Goal: Task Accomplishment & Management: Use online tool/utility

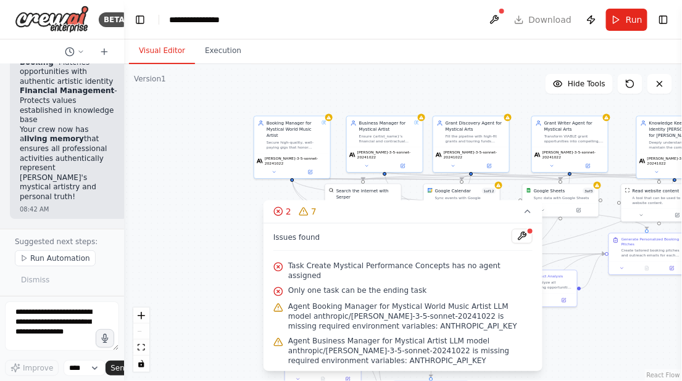
click at [385, 266] on span "Task Create Mystical Performance Concepts has no agent assigned" at bounding box center [410, 271] width 244 height 20
click at [278, 266] on icon at bounding box center [278, 267] width 2 height 2
click at [277, 287] on icon at bounding box center [278, 292] width 10 height 10
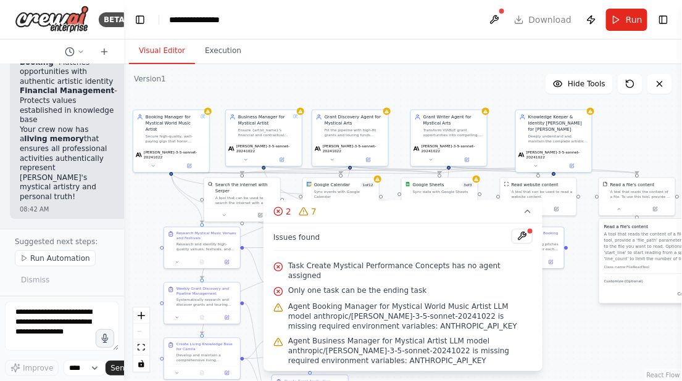
drag, startPoint x: 389, startPoint y: 105, endPoint x: 268, endPoint y: 99, distance: 121.0
click at [268, 99] on div ".deletable-edge-delete-btn { width: 20px; height: 20px; border: 0px solid #ffff…" at bounding box center [403, 222] width 558 height 317
click at [361, 269] on span "Task Create Mystical Performance Concepts has no agent assigned" at bounding box center [410, 271] width 244 height 20
click at [520, 233] on button at bounding box center [521, 236] width 21 height 15
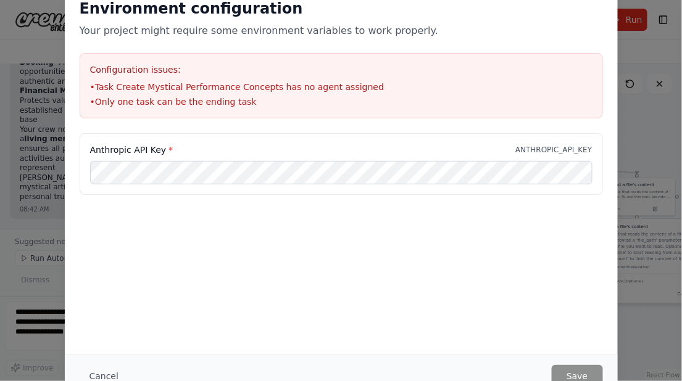
click at [213, 99] on li "• Only one task can be the ending task" at bounding box center [341, 102] width 502 height 12
click at [165, 153] on label "Anthropic API Key *" at bounding box center [131, 150] width 83 height 12
click at [223, 108] on div "Configuration issues: • Task Create Mystical Performance Concepts has no agent …" at bounding box center [341, 85] width 523 height 65
click at [644, 47] on div "Environment configuration Your project might require some environment variables…" at bounding box center [341, 190] width 682 height 381
click at [106, 374] on button "Cancel" at bounding box center [104, 376] width 49 height 22
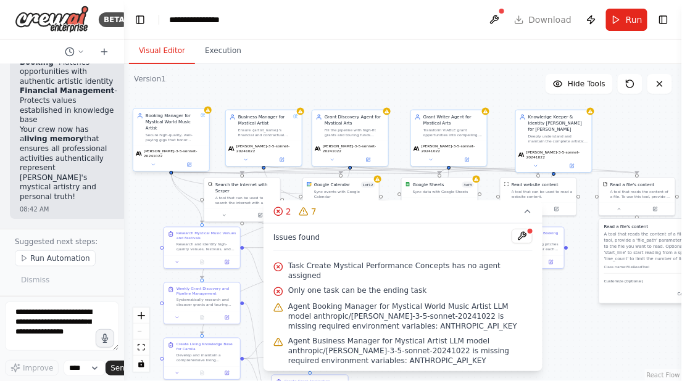
click at [173, 131] on div "Booking Manager for Mystical World Music Artist Secure high-quality, well-payin…" at bounding box center [172, 128] width 52 height 30
click at [189, 163] on icon at bounding box center [189, 164] width 3 height 3
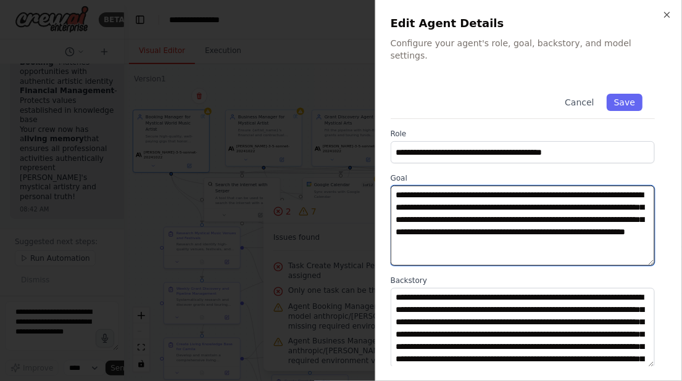
click at [448, 196] on textarea "**********" at bounding box center [522, 226] width 265 height 80
click at [576, 197] on textarea "**********" at bounding box center [522, 226] width 265 height 80
click at [480, 233] on textarea "**********" at bounding box center [522, 226] width 265 height 80
click at [588, 234] on textarea "**********" at bounding box center [522, 226] width 265 height 80
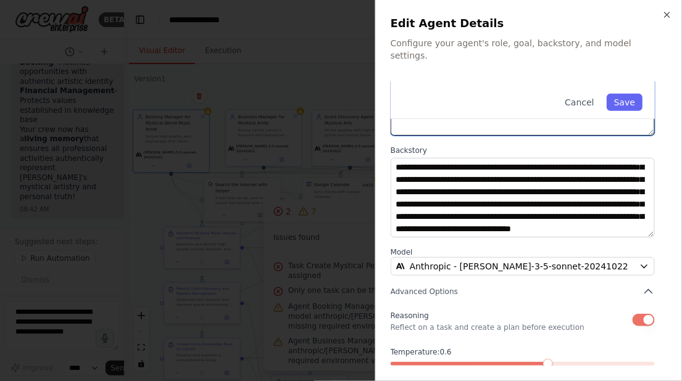
scroll to position [176, 0]
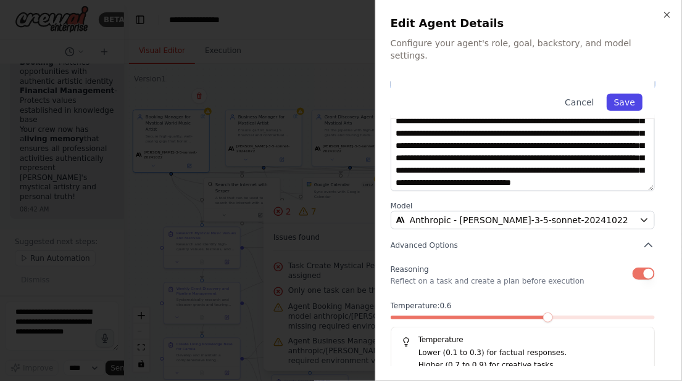
type textarea "**********"
click at [633, 94] on button "Save" at bounding box center [624, 102] width 36 height 17
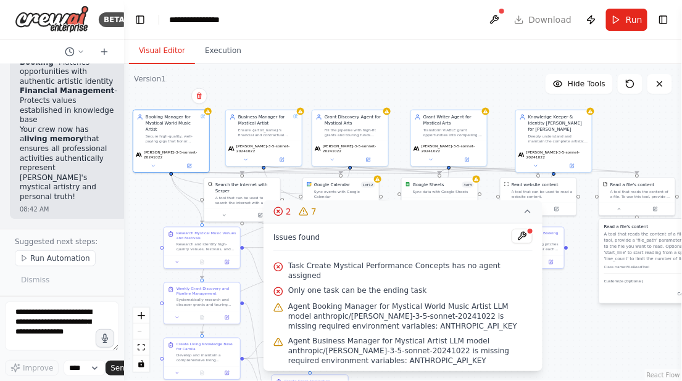
click at [303, 213] on icon at bounding box center [303, 213] width 0 height 0
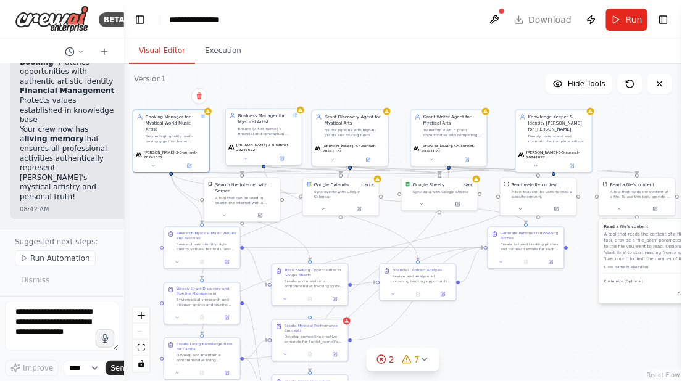
click at [284, 130] on div "Ensure {artist_name}'s financial and contractual stability while protecting her…" at bounding box center [264, 131] width 52 height 10
click at [283, 158] on button at bounding box center [281, 158] width 35 height 7
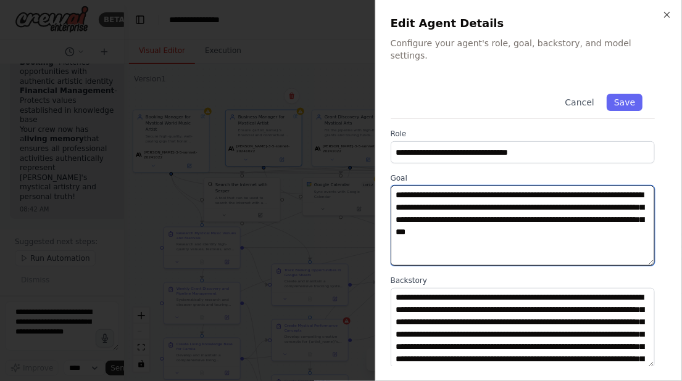
click at [477, 186] on textarea "**********" at bounding box center [522, 226] width 265 height 80
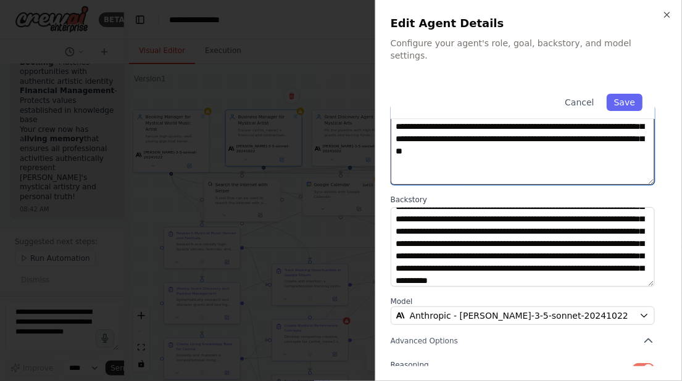
scroll to position [0, 0]
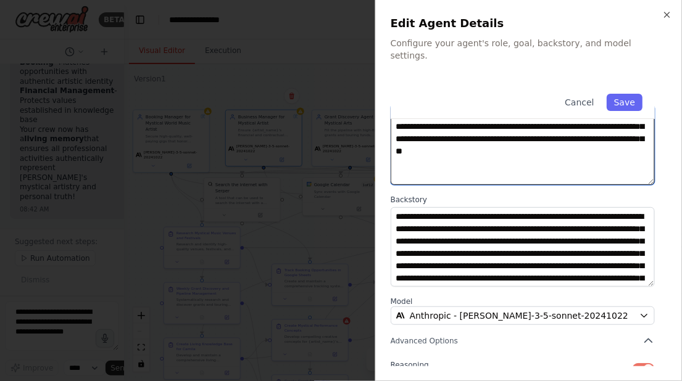
type textarea "**********"
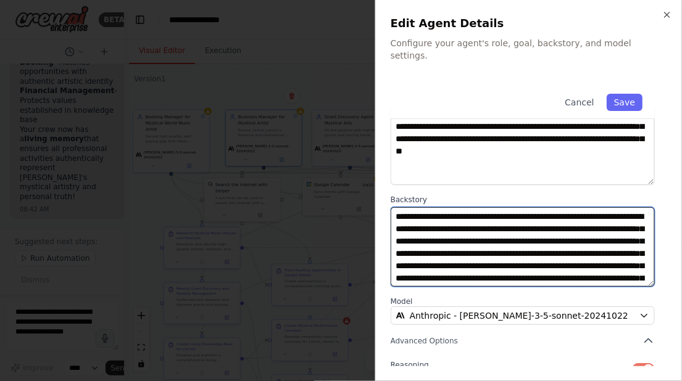
click at [557, 229] on textarea "**********" at bounding box center [522, 247] width 265 height 80
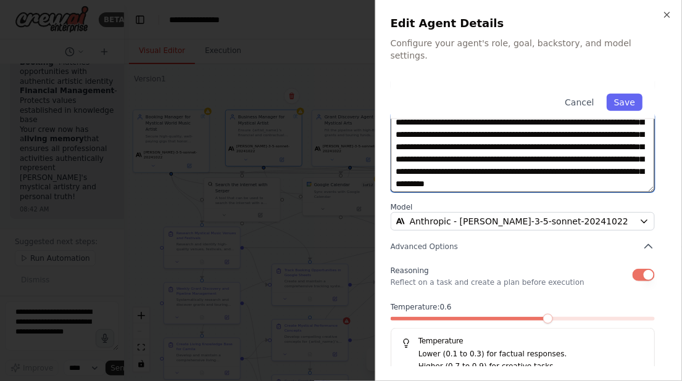
scroll to position [176, 0]
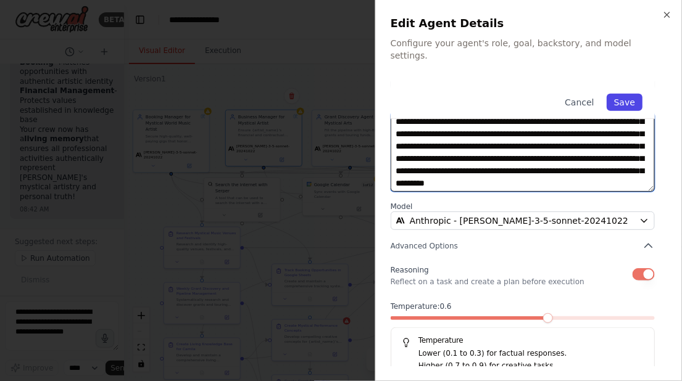
type textarea "**********"
click at [622, 94] on button "Save" at bounding box center [624, 102] width 36 height 17
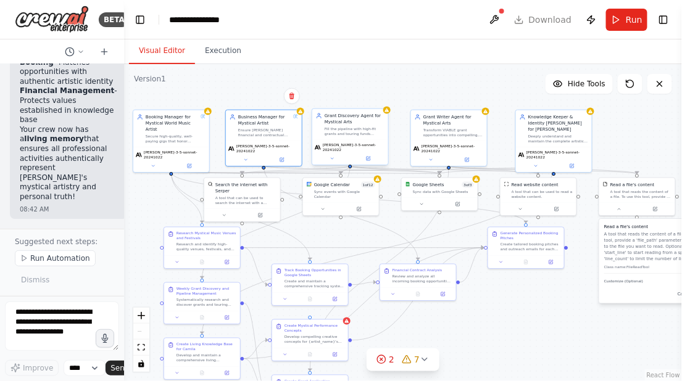
click at [361, 135] on div "Fill the pipeline with high-fit grants and touring funds specifically suited fo…" at bounding box center [354, 131] width 60 height 10
click at [368, 158] on button at bounding box center [367, 158] width 35 height 7
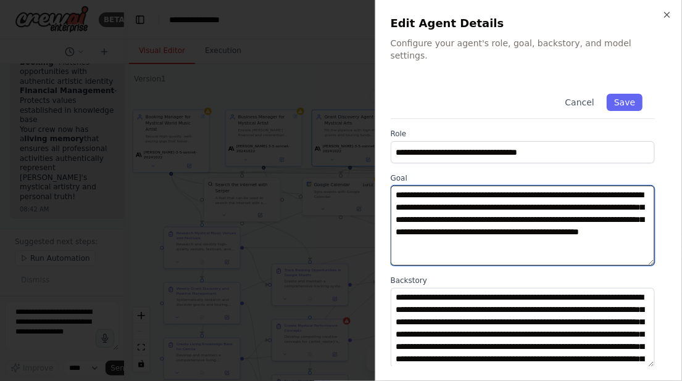
click at [537, 195] on textarea "**********" at bounding box center [522, 226] width 265 height 80
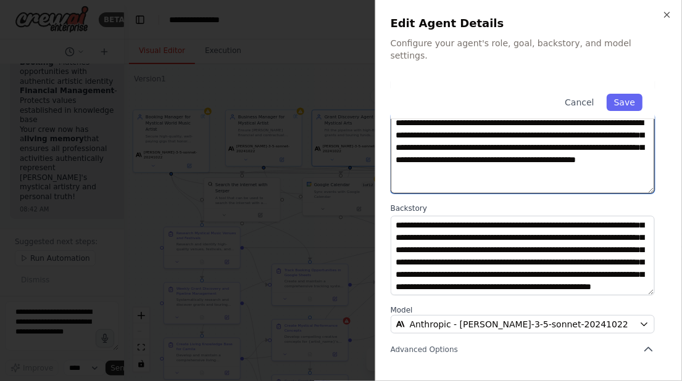
scroll to position [73, 0]
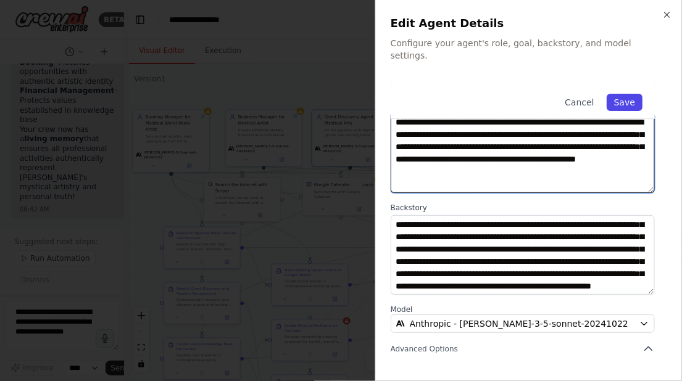
type textarea "**********"
click at [627, 94] on button "Save" at bounding box center [624, 102] width 36 height 17
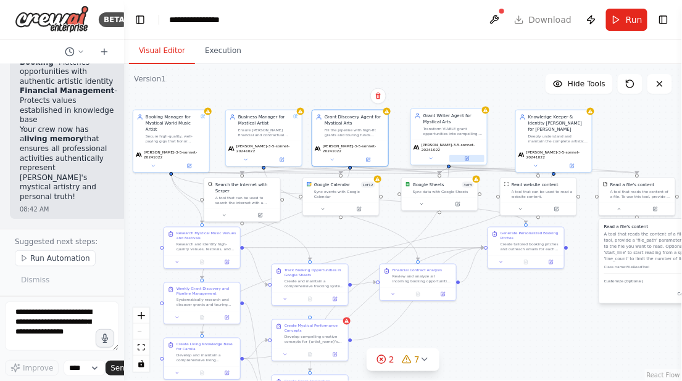
click at [465, 157] on icon at bounding box center [467, 159] width 4 height 4
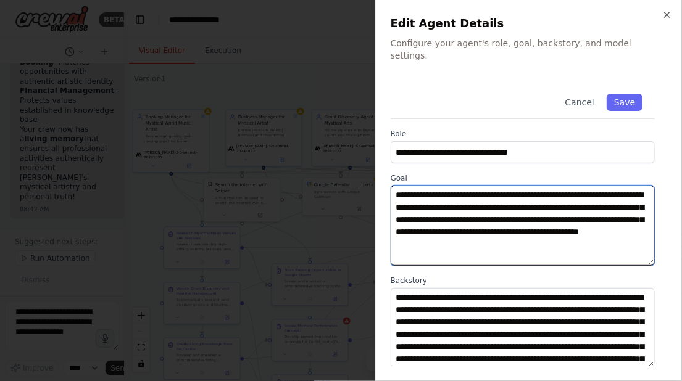
click at [583, 194] on textarea "**********" at bounding box center [522, 226] width 265 height 80
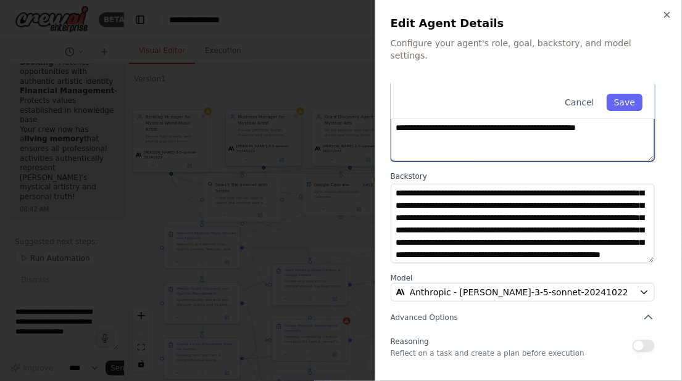
scroll to position [107, 0]
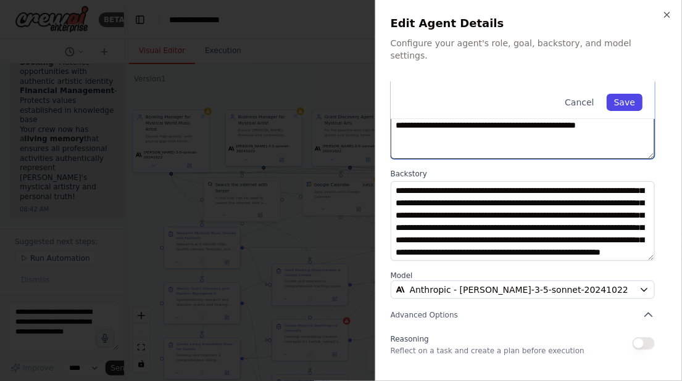
type textarea "**********"
click at [630, 94] on button "Save" at bounding box center [624, 102] width 36 height 17
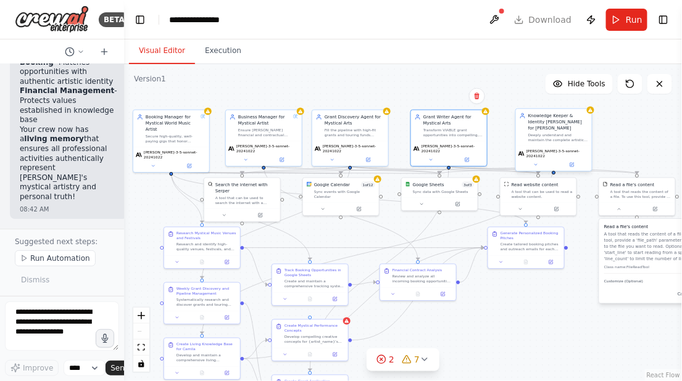
click at [572, 159] on div "[PERSON_NAME]-3-5-sonnet-20241022" at bounding box center [554, 158] width 76 height 25
click at [567, 133] on div "Deeply understand and maintain the complete artistic and personal identity of […" at bounding box center [558, 138] width 60 height 10
click at [572, 163] on icon at bounding box center [572, 165] width 4 height 4
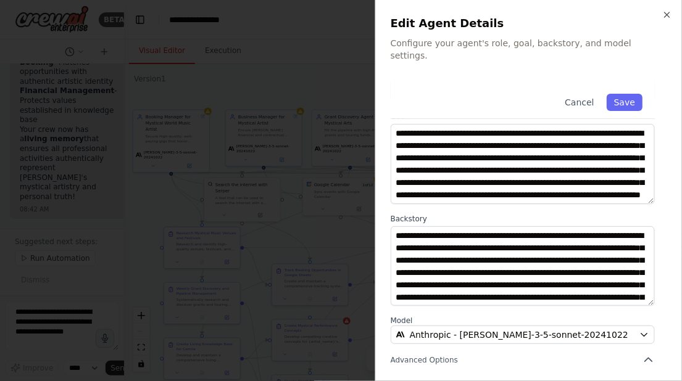
scroll to position [63, 0]
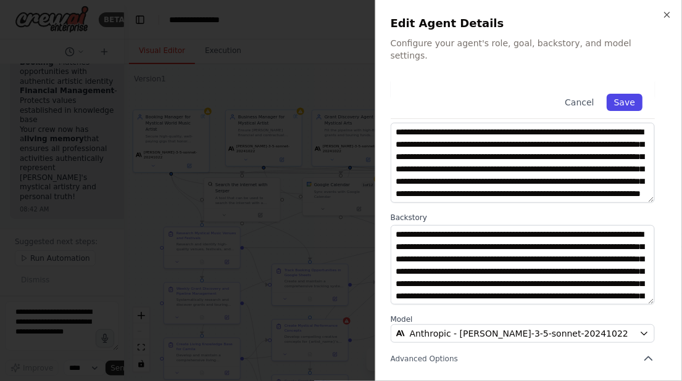
click at [617, 94] on button "Save" at bounding box center [624, 102] width 36 height 17
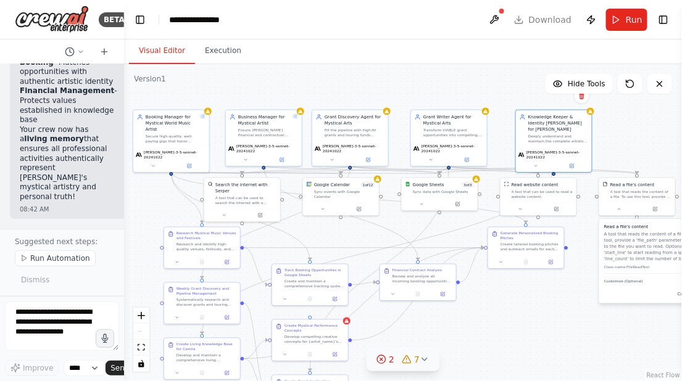
click at [411, 360] on div "7" at bounding box center [411, 359] width 18 height 12
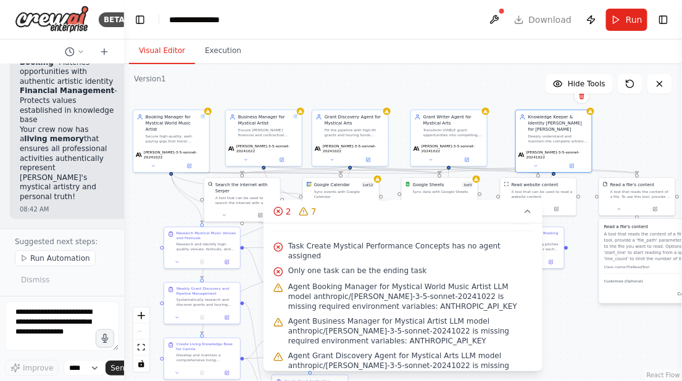
scroll to position [22, 0]
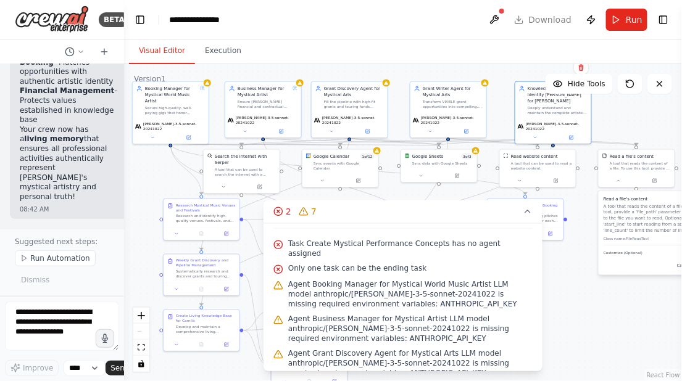
drag, startPoint x: 554, startPoint y: 324, endPoint x: 554, endPoint y: 295, distance: 28.4
click at [554, 295] on div ".deletable-edge-delete-btn { width: 20px; height: 20px; border: 0px solid #ffff…" at bounding box center [403, 222] width 558 height 317
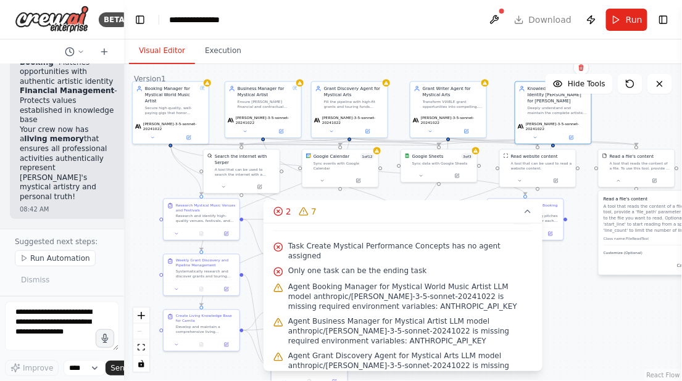
scroll to position [22, 0]
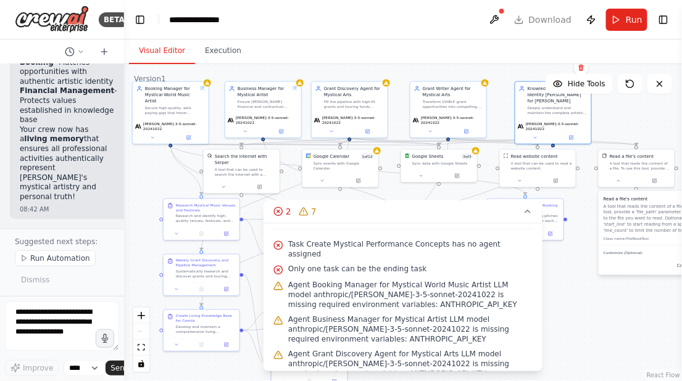
click at [276, 241] on circle at bounding box center [278, 245] width 8 height 8
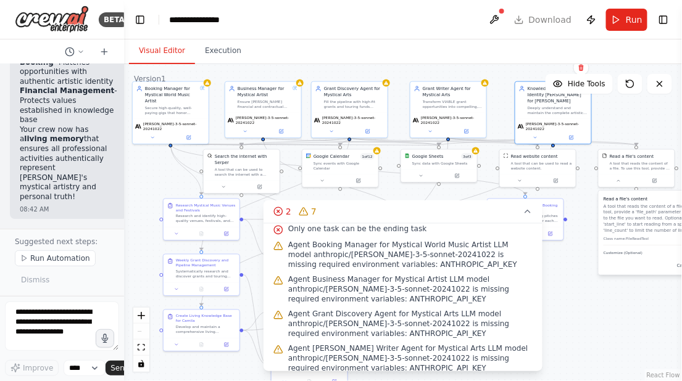
scroll to position [64, 0]
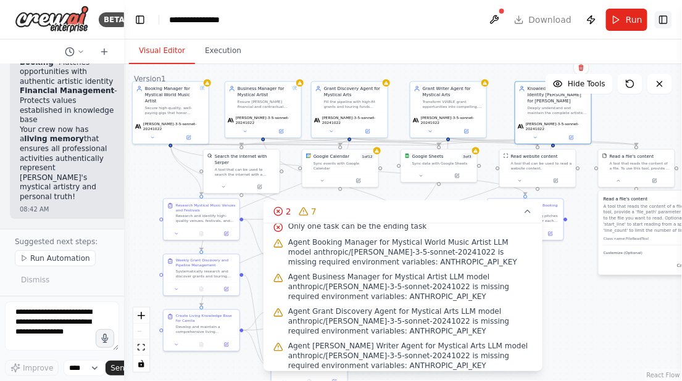
click at [667, 19] on button "Toggle Right Sidebar" at bounding box center [662, 19] width 17 height 17
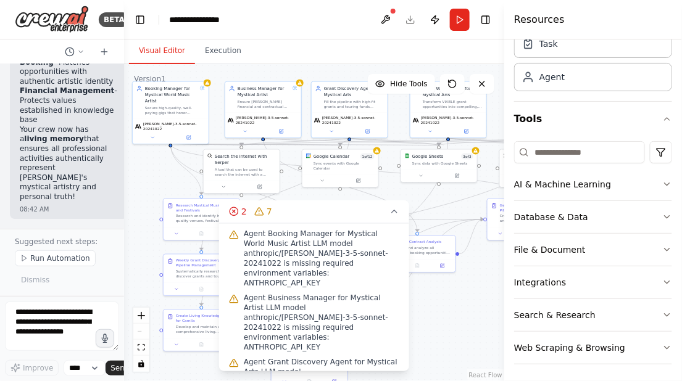
scroll to position [56, 0]
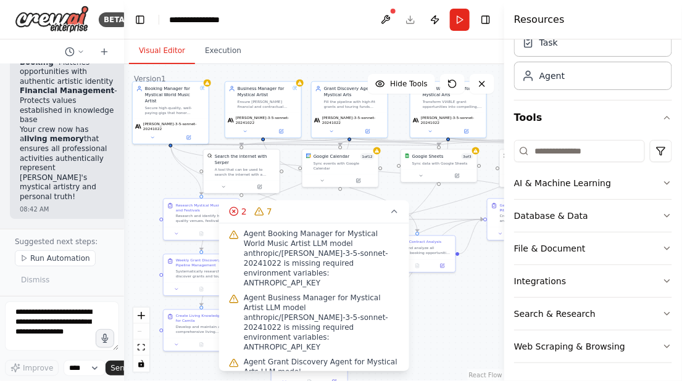
click at [491, 46] on div "Visual Editor Execution" at bounding box center [314, 51] width 380 height 25
click at [487, 22] on button "Toggle Right Sidebar" at bounding box center [485, 19] width 17 height 17
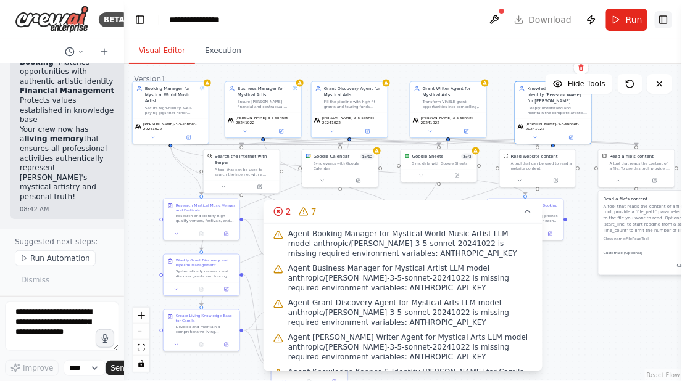
scroll to position [64, 0]
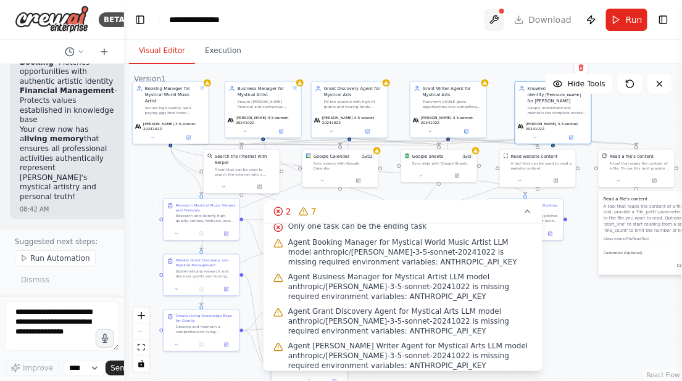
click at [502, 15] on button at bounding box center [494, 20] width 20 height 22
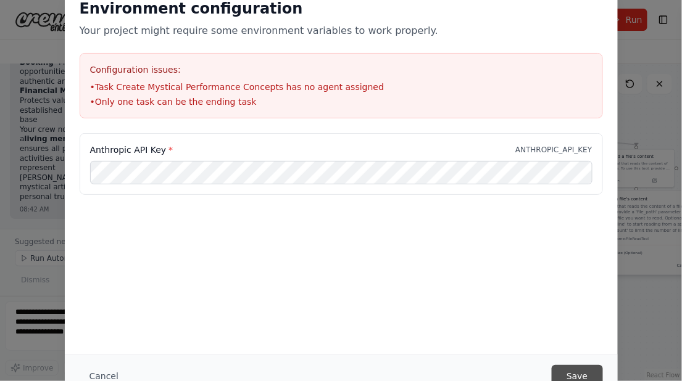
click at [566, 371] on button "Save" at bounding box center [576, 376] width 51 height 22
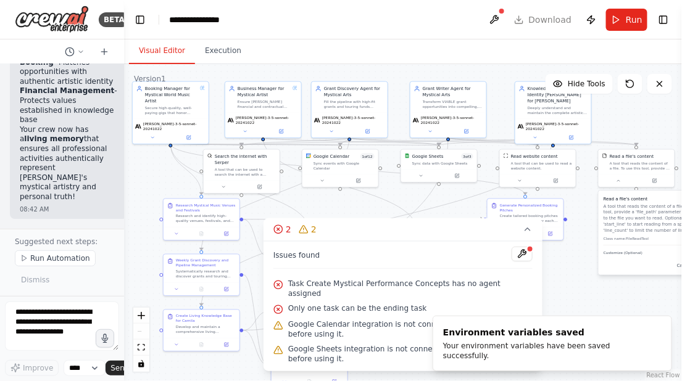
scroll to position [0, 0]
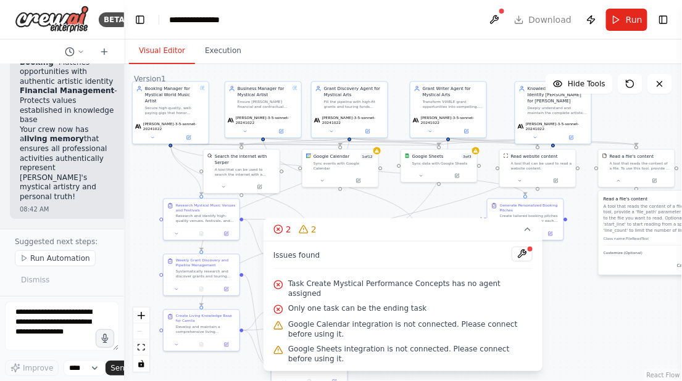
click at [407, 269] on div "Issues found" at bounding box center [402, 258] width 259 height 22
click at [448, 164] on div "Google Sheets 3 of 3 Sync data with Google Sheets" at bounding box center [439, 159] width 76 height 20
click at [459, 174] on icon at bounding box center [457, 175] width 4 height 4
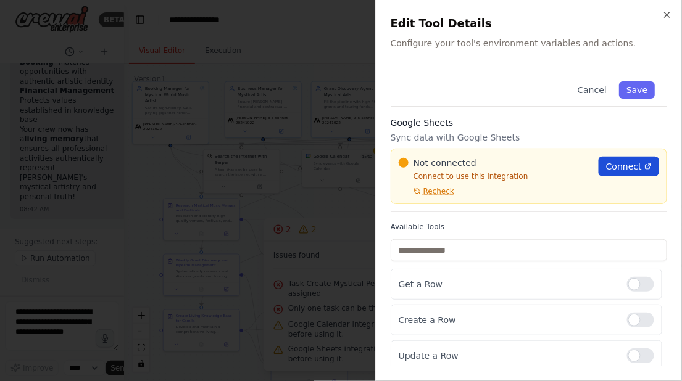
click at [613, 165] on span "Connect" at bounding box center [624, 166] width 36 height 12
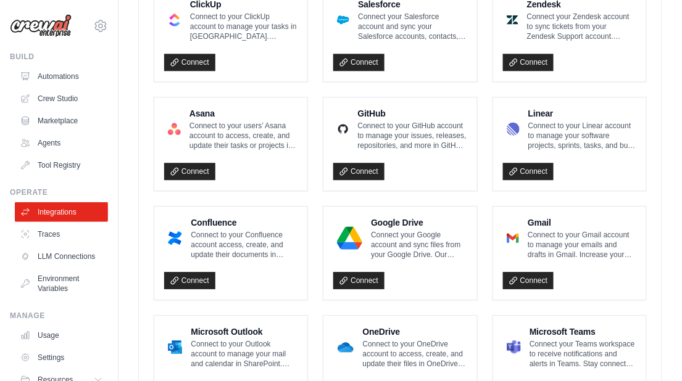
scroll to position [812, 0]
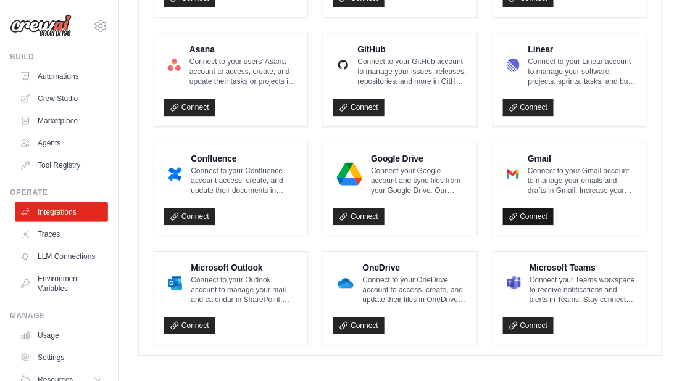
click at [532, 216] on link "Connect" at bounding box center [528, 216] width 51 height 17
